Goal: Transaction & Acquisition: Purchase product/service

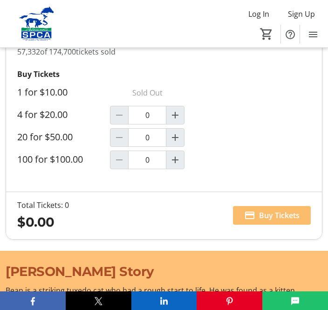
scroll to position [956, 0]
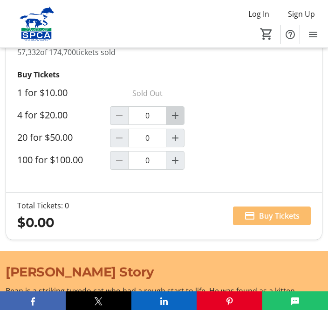
click at [181, 118] on mat-icon "Increment by one" at bounding box center [175, 115] width 11 height 11
type input "1"
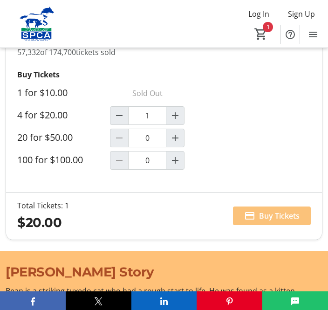
click at [280, 215] on span "Buy Tickets" at bounding box center [279, 215] width 41 height 11
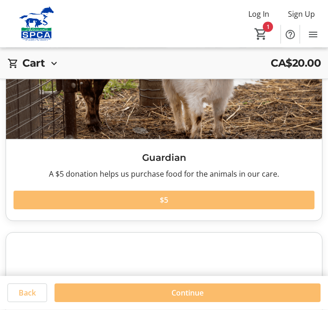
scroll to position [160, 0]
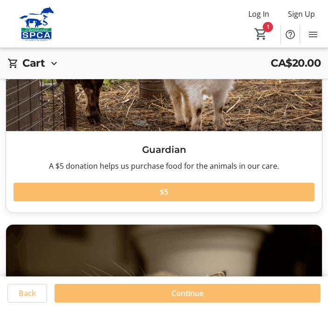
click at [237, 191] on span at bounding box center [164, 192] width 301 height 22
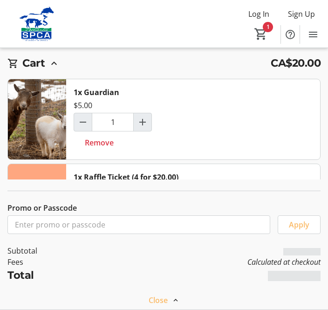
click at [235, 223] on div "Promo or Passcode Apply" at bounding box center [164, 207] width 328 height 55
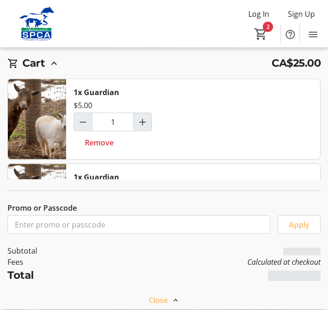
scroll to position [188, 0]
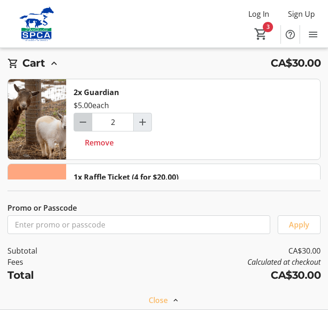
click at [89, 123] on span "Decrement by one" at bounding box center [83, 122] width 18 height 18
type input "1"
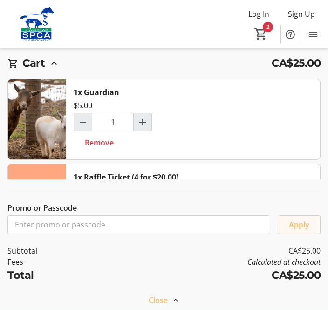
click at [306, 230] on span "Apply" at bounding box center [299, 224] width 21 height 11
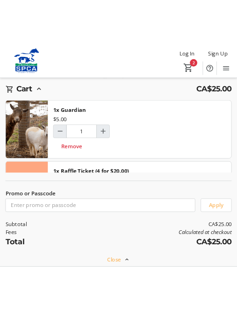
scroll to position [259, 0]
